Goal: Transaction & Acquisition: Purchase product/service

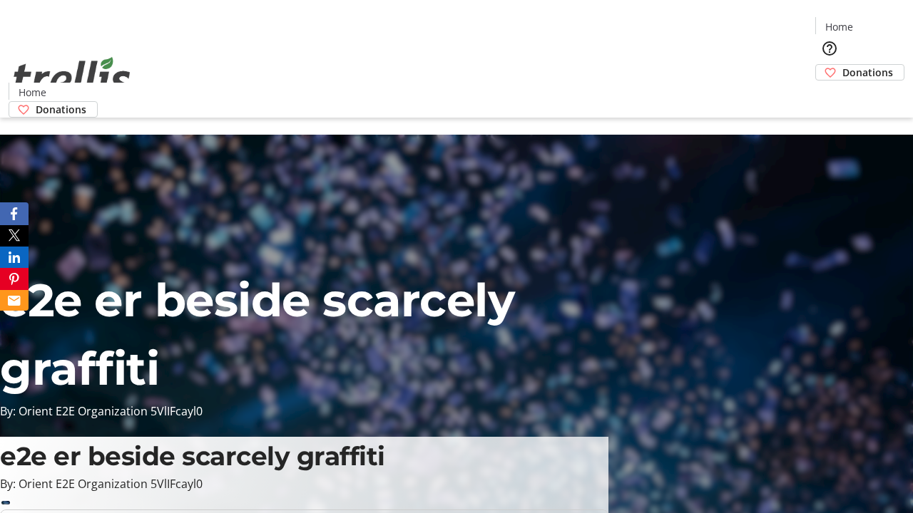
click at [842, 65] on span "Donations" at bounding box center [867, 72] width 51 height 15
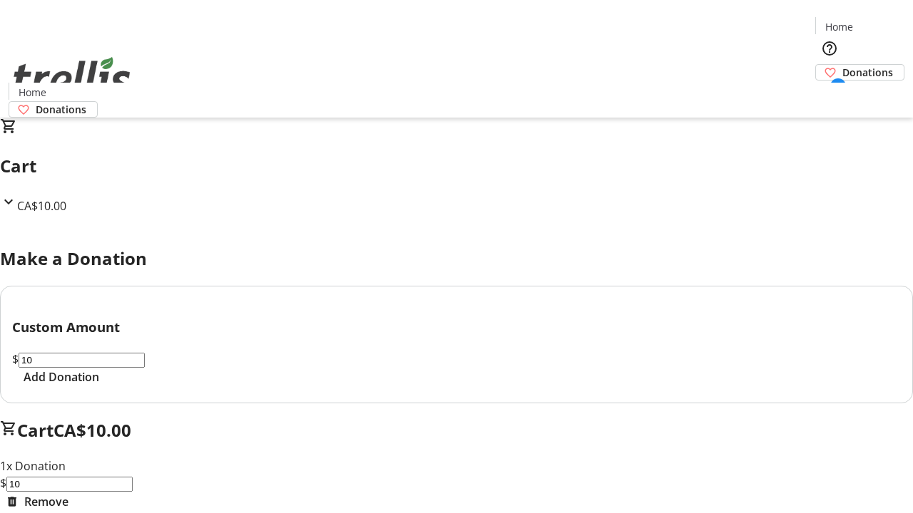
select select "CA"
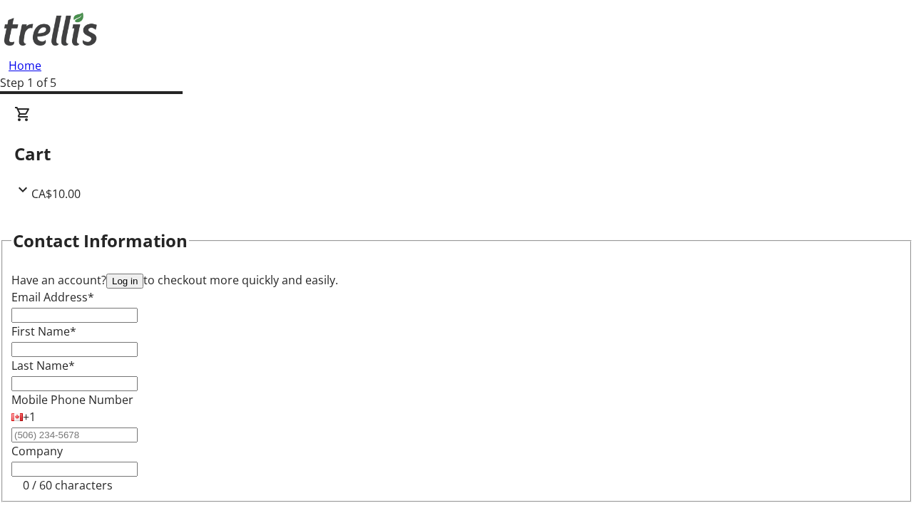
click at [143, 274] on button "Log in" at bounding box center [124, 281] width 37 height 15
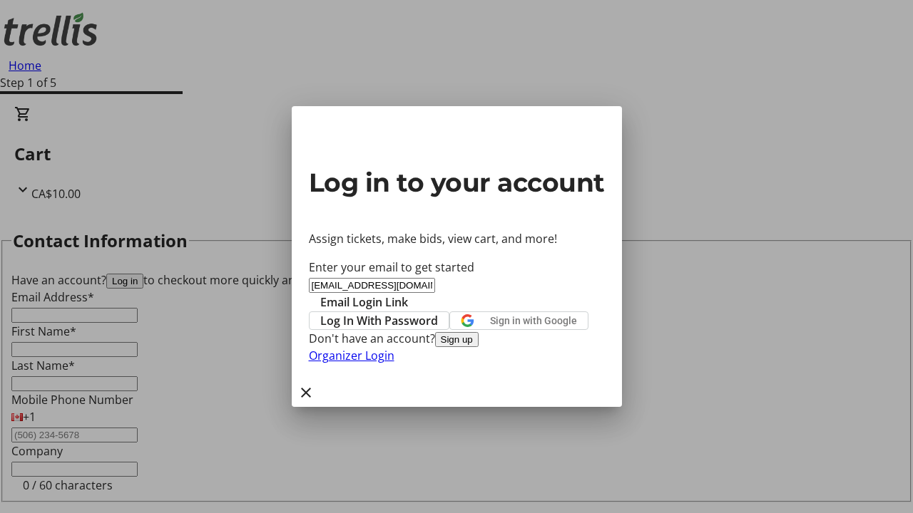
type input "[EMAIL_ADDRESS][DOMAIN_NAME]"
click at [408, 294] on span "Email Login Link" at bounding box center [364, 302] width 88 height 17
